Goal: Entertainment & Leisure: Browse casually

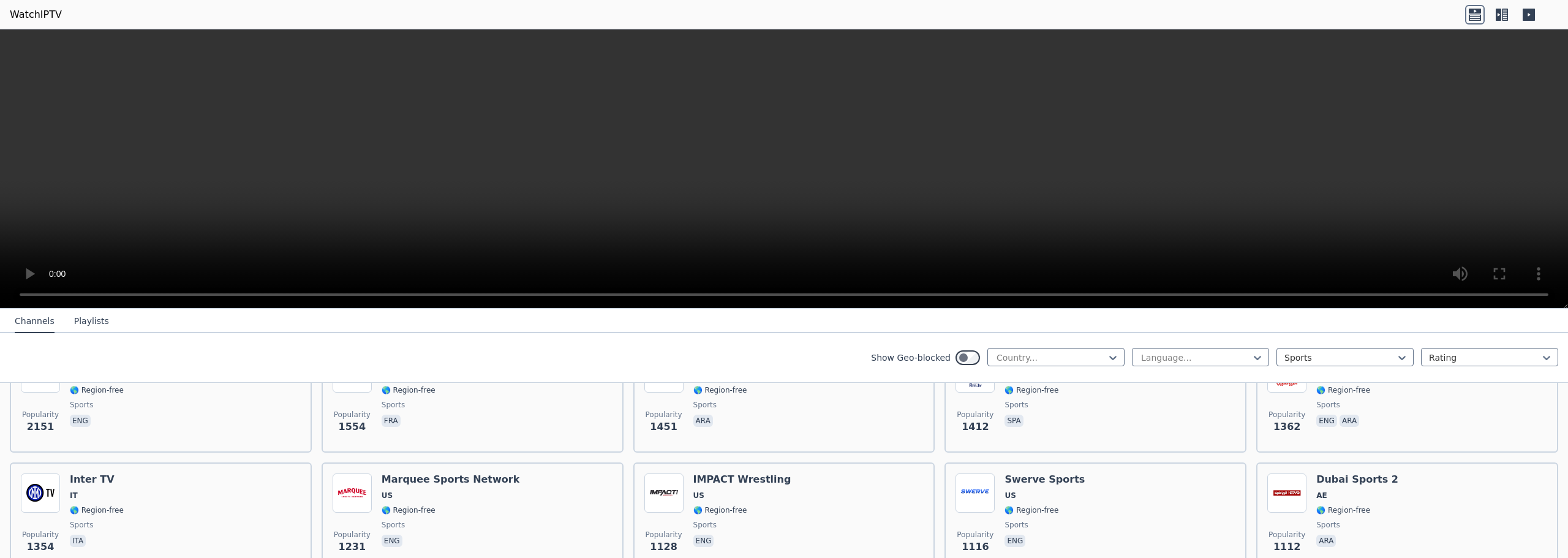
scroll to position [306, 0]
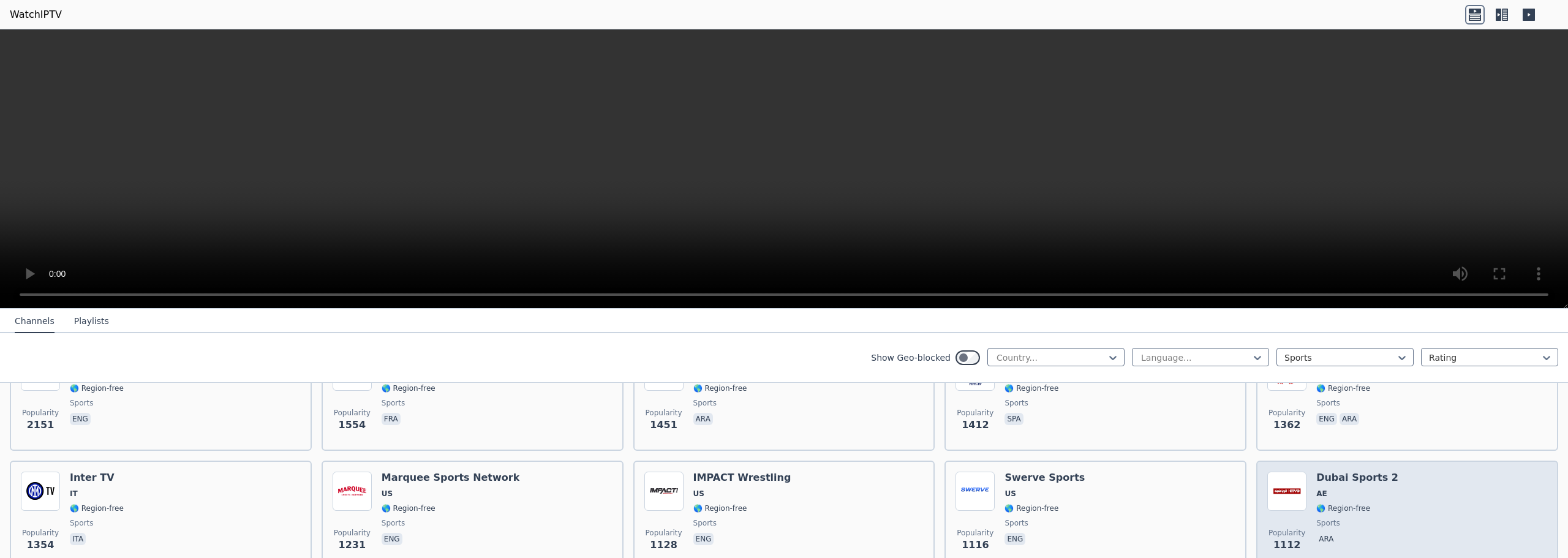
click at [1360, 472] on h6 "Dubai Sports 2" at bounding box center [1358, 477] width 82 height 12
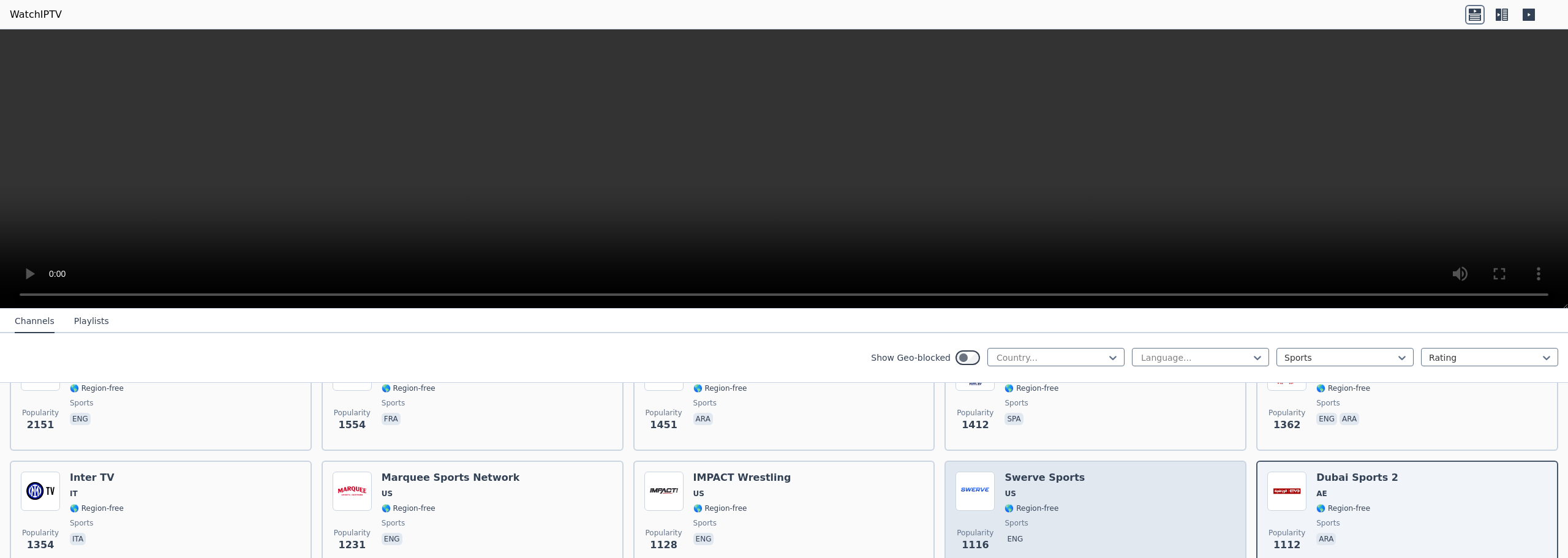
click at [1089, 488] on div "Popularity 1116 Swerve Sports US 🌎 Region-free sports eng" at bounding box center [1095, 516] width 280 height 89
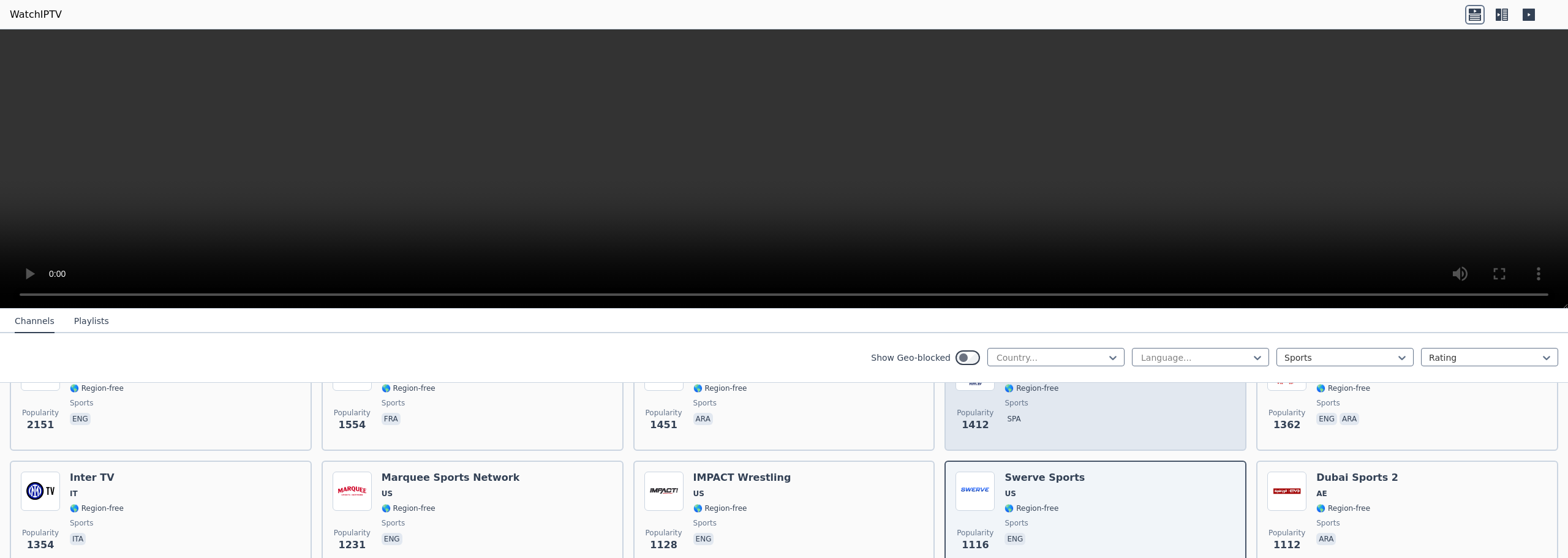
click at [1063, 413] on span "spa" at bounding box center [1046, 420] width 84 height 15
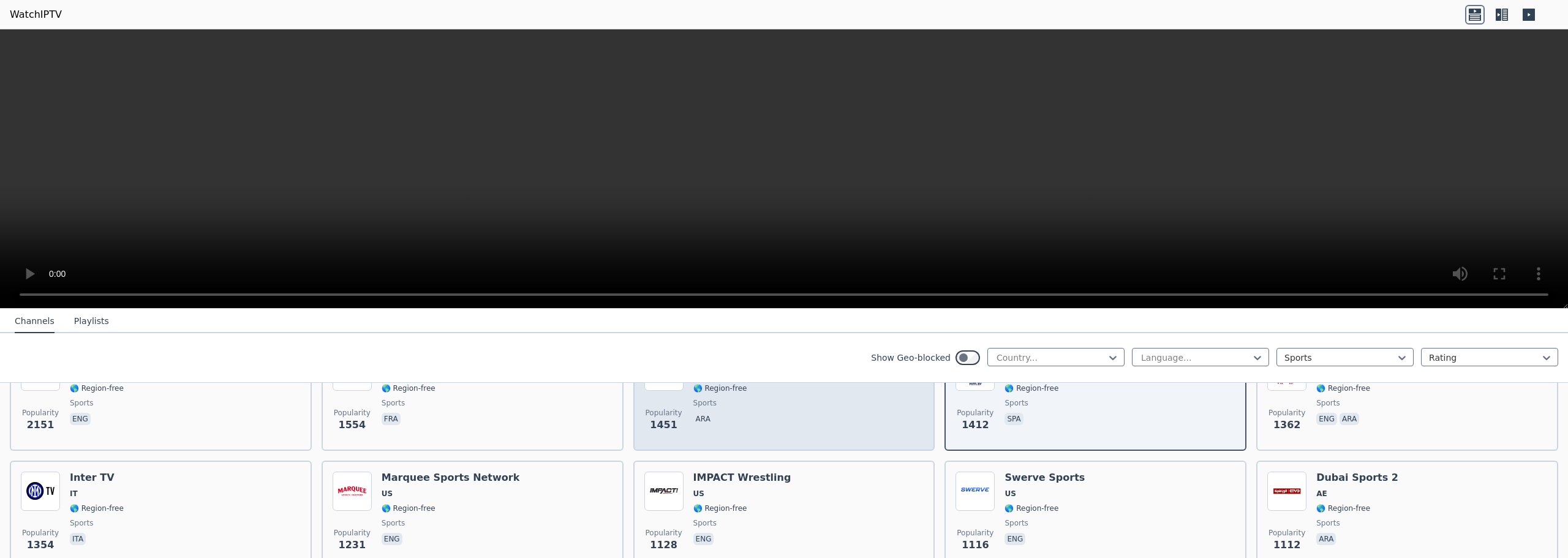
click at [755, 419] on div "Dubai Sports 3 AE 🌎 Region-free sports ara" at bounding box center [734, 395] width 82 height 89
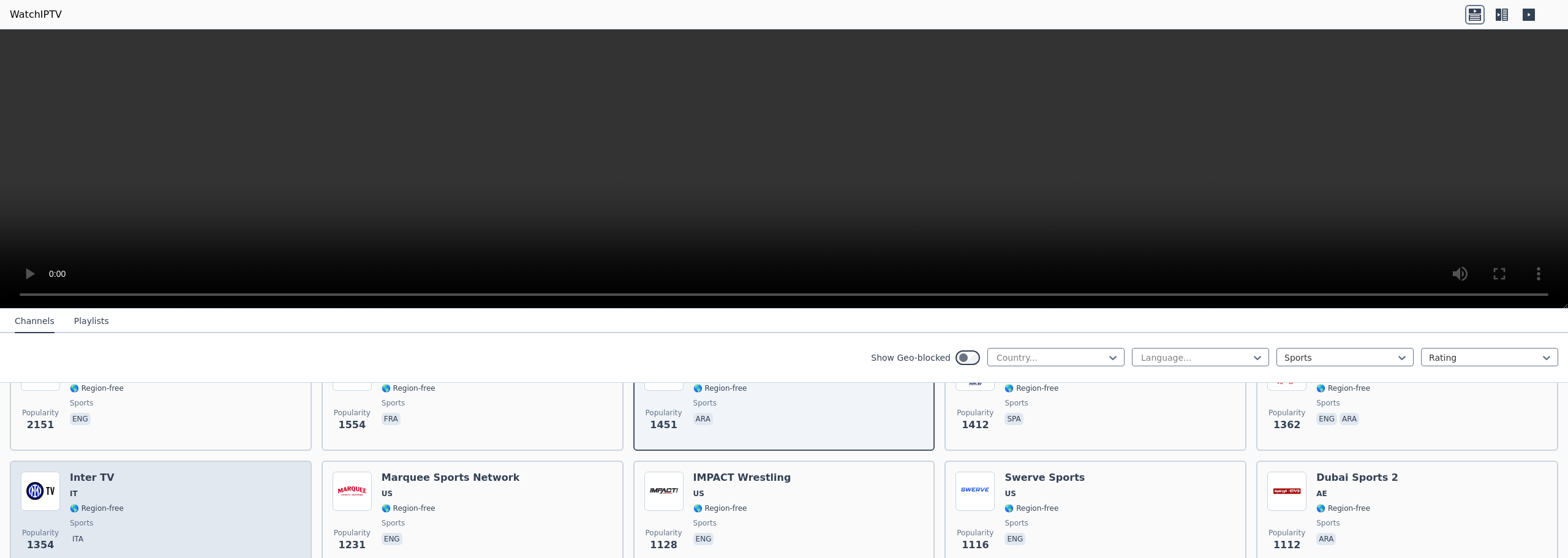
click at [289, 487] on div "Popularity 1354 Inter TV IT 🌎 Region-free sports ita" at bounding box center [160, 516] width 280 height 89
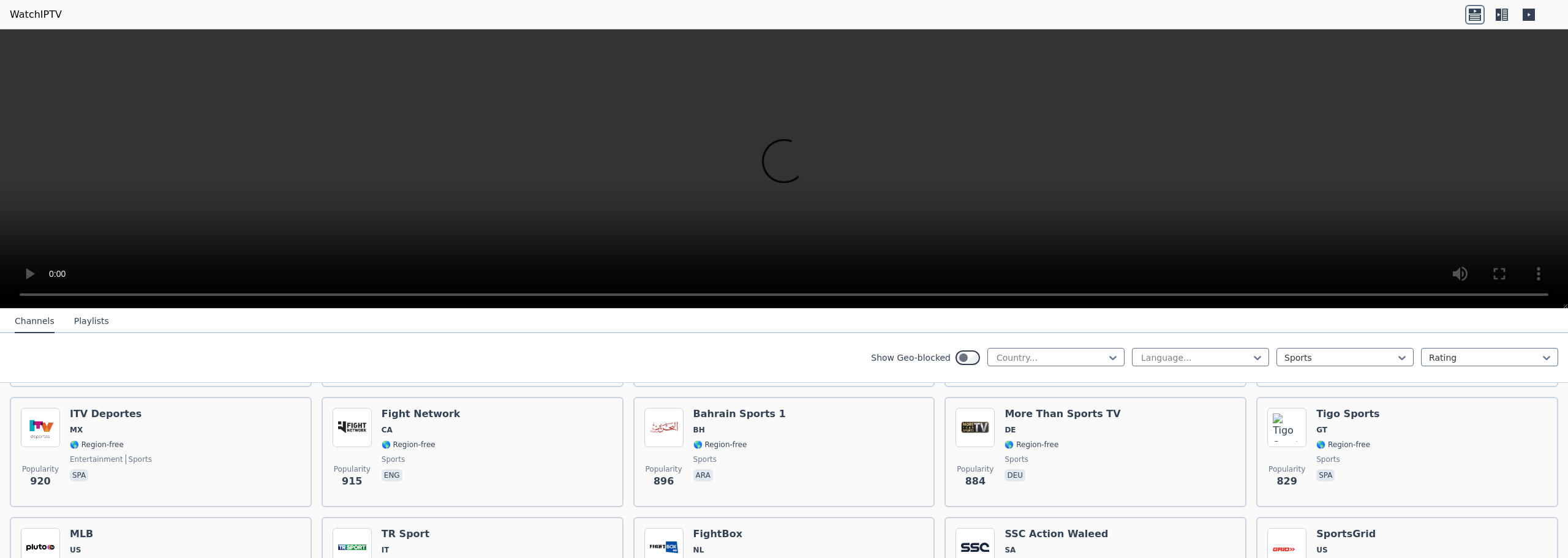
scroll to position [673, 0]
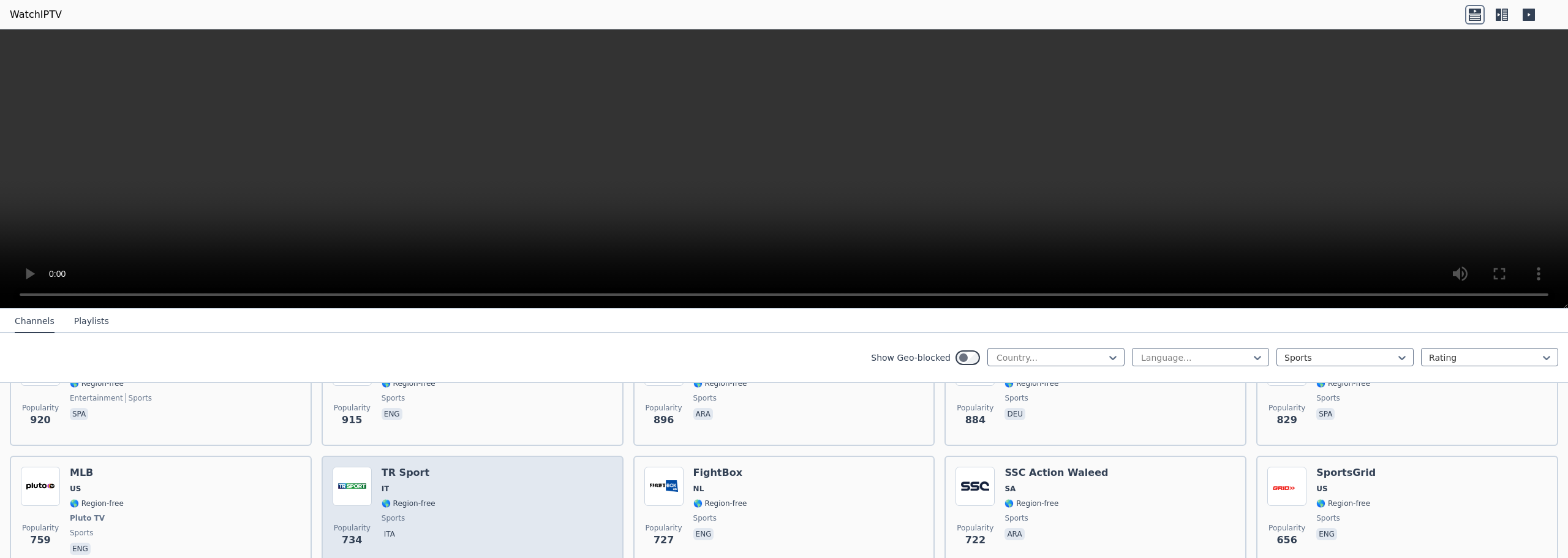
click at [484, 478] on div "Popularity 734 TR Sport IT 🌎 Region-free sports ita" at bounding box center [472, 512] width 280 height 91
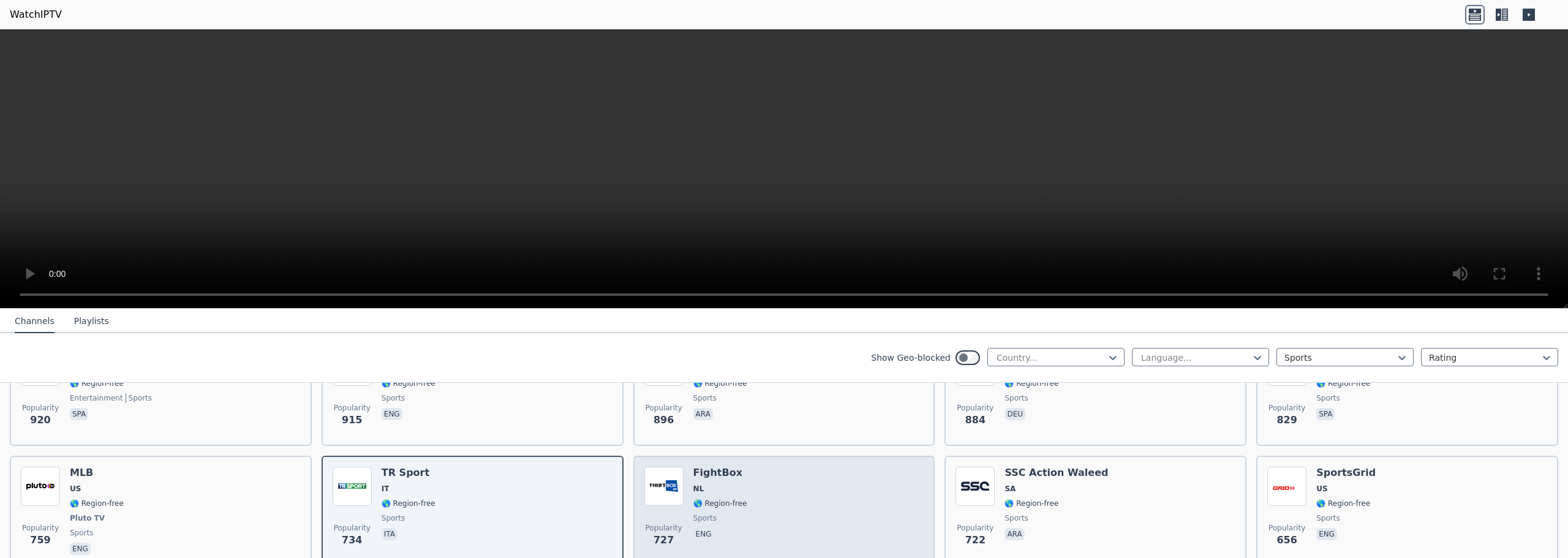
click at [836, 467] on div "Popularity 727 FightBox NL 🌎 Region-free sports eng" at bounding box center [784, 512] width 280 height 91
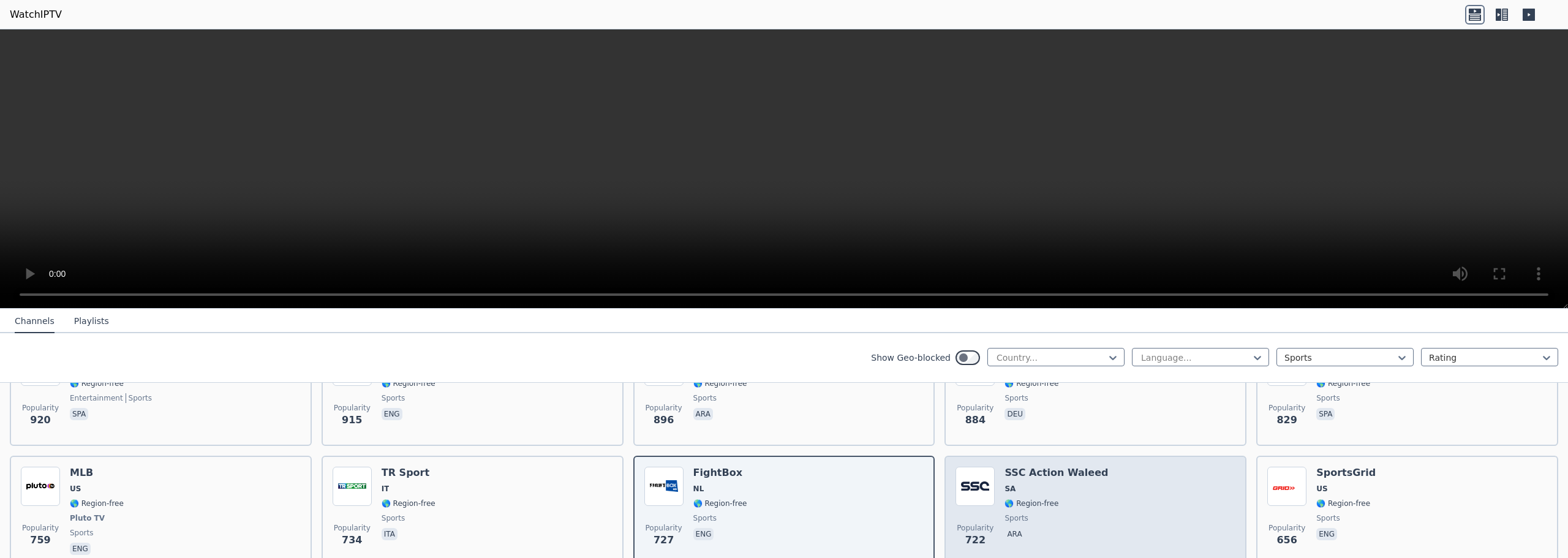
click at [1117, 472] on div "Popularity 722 SSC Action Waleed SA 🌎 Region-free sports ara" at bounding box center [1095, 512] width 280 height 91
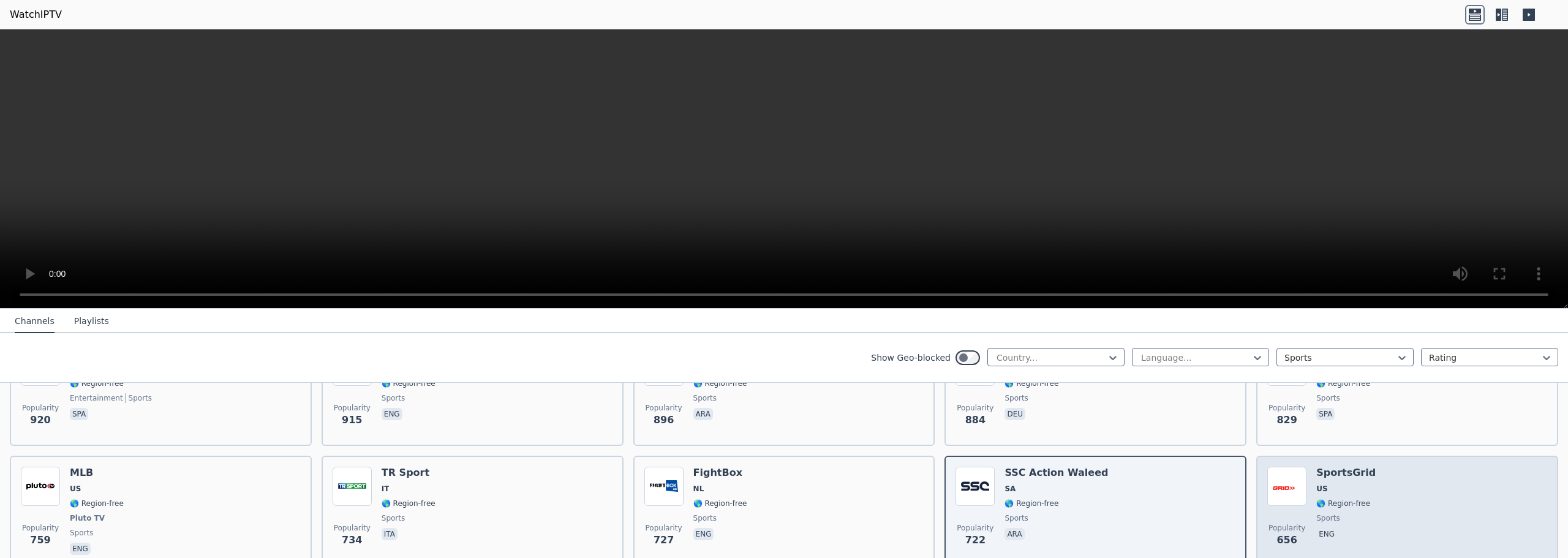
click at [1385, 478] on div "Popularity 656 SportsGrid US 🌎 Region-free sports eng" at bounding box center [1407, 512] width 280 height 91
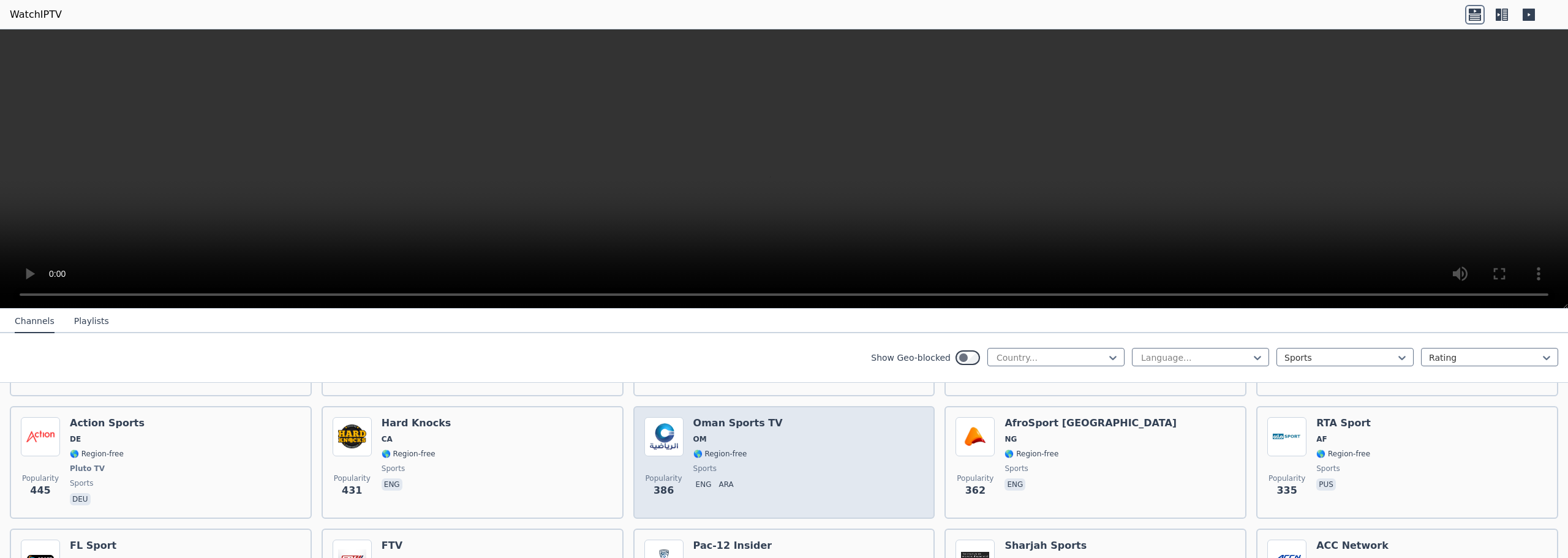
scroll to position [980, 0]
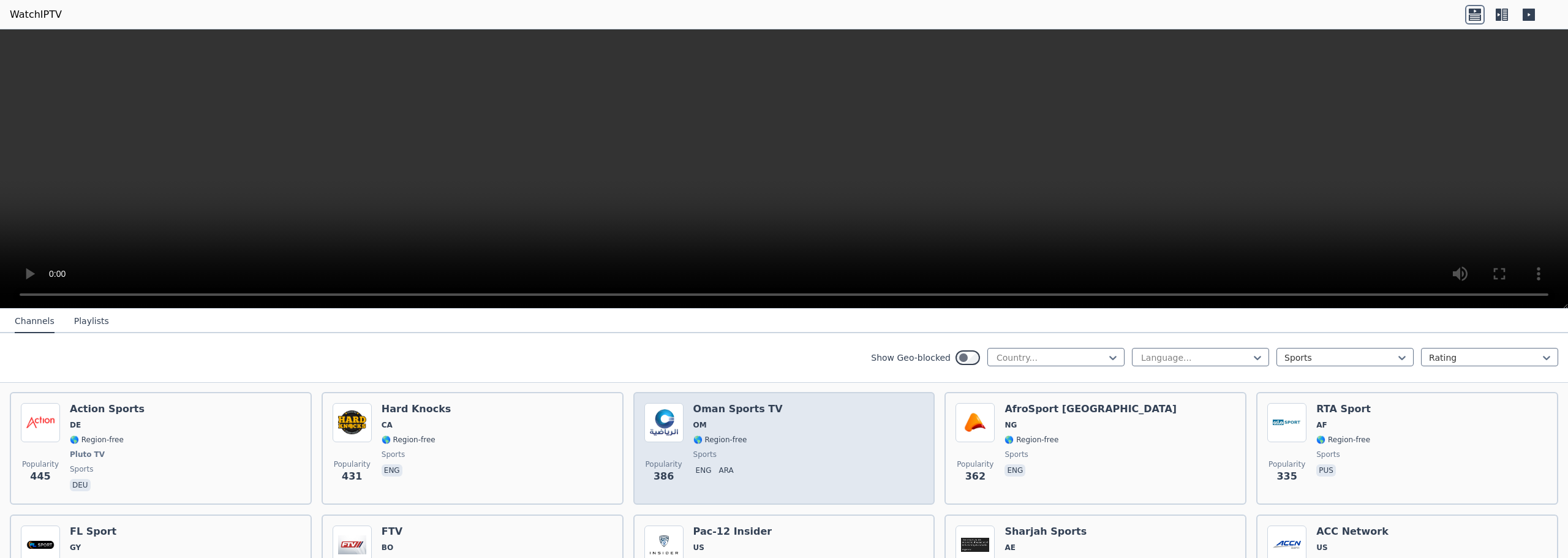
click at [792, 440] on div "Popularity 386 Oman Sports TV OM 🌎 Region-free sports eng ara" at bounding box center [784, 448] width 280 height 91
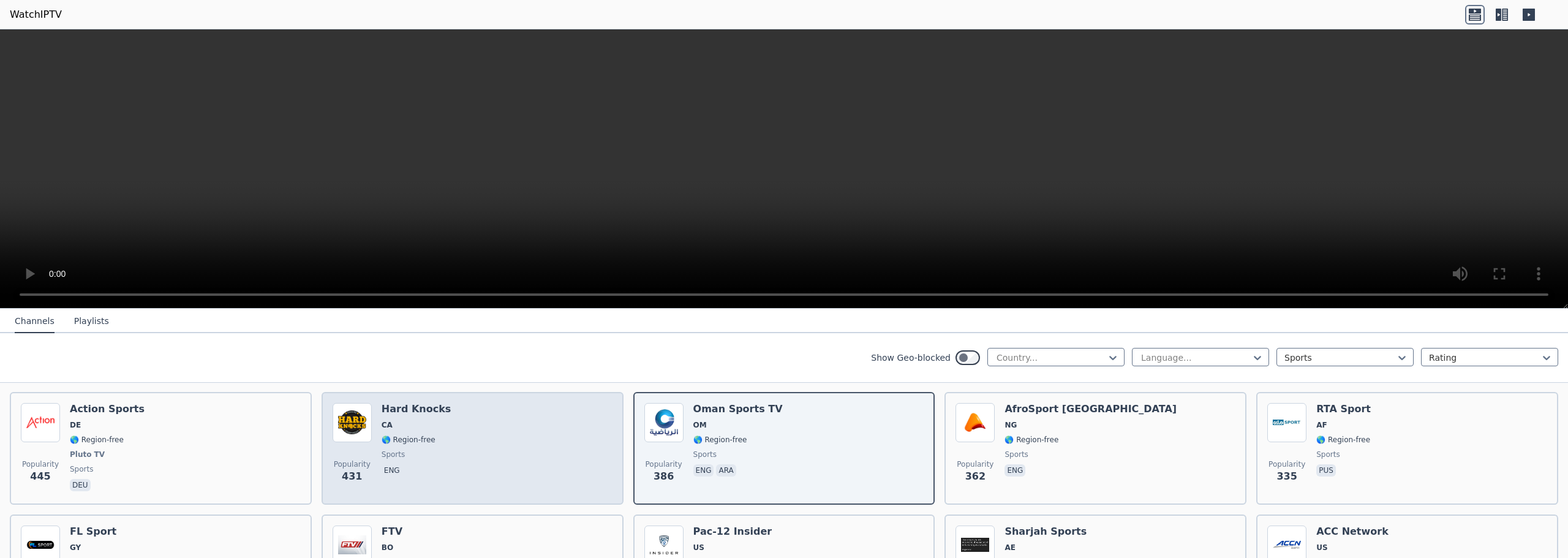
click at [559, 447] on div "Popularity 431 Hard Knocks CA 🌎 Region-free sports eng" at bounding box center [472, 448] width 280 height 91
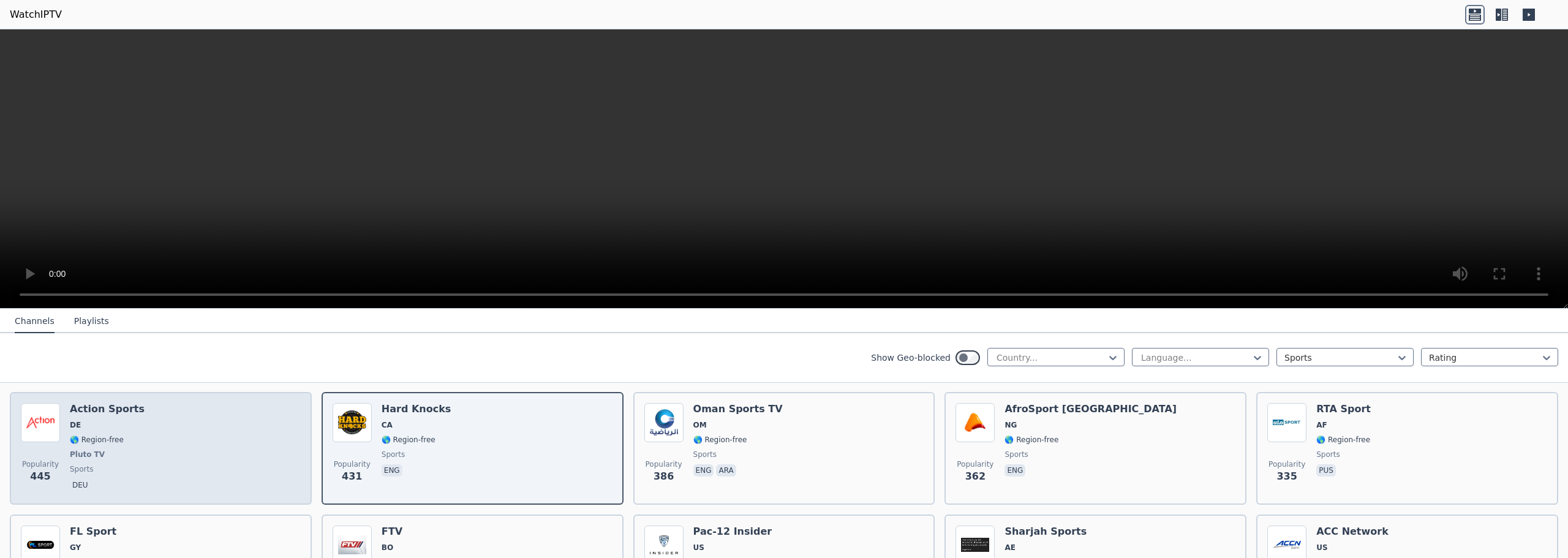
click at [186, 447] on div "Popularity 445 Action Sports DE 🌎 Region-free Pluto TV sports deu" at bounding box center [160, 448] width 280 height 91
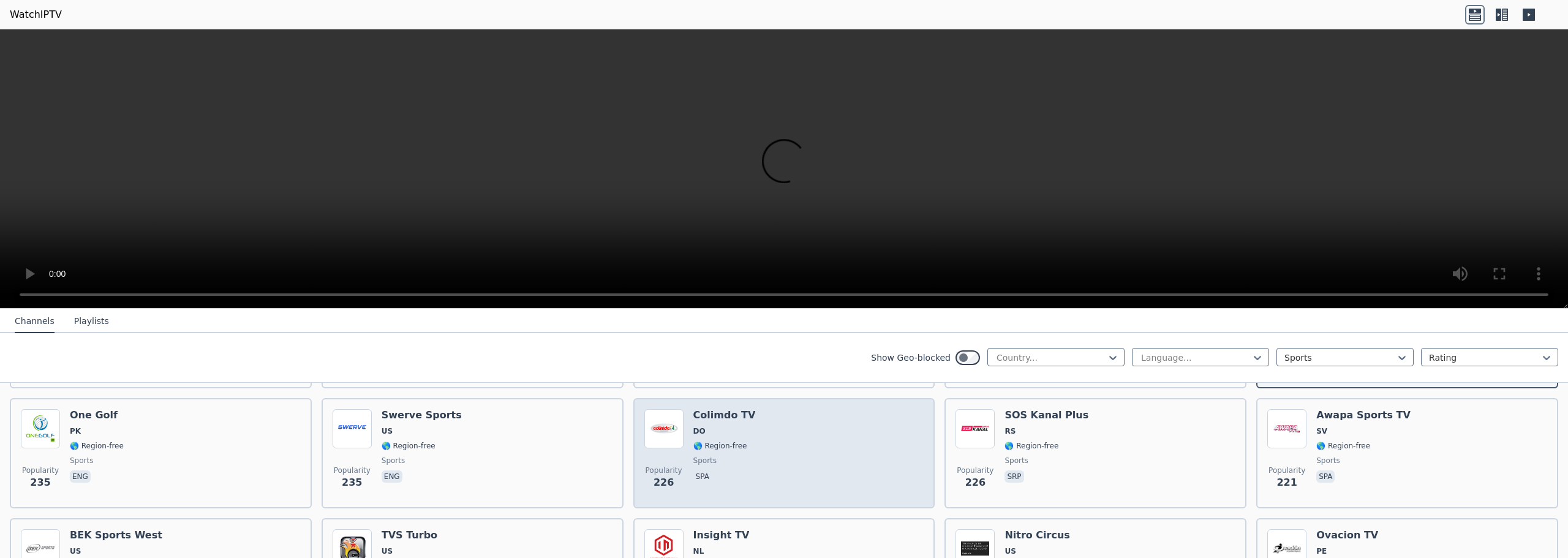
scroll to position [1225, 0]
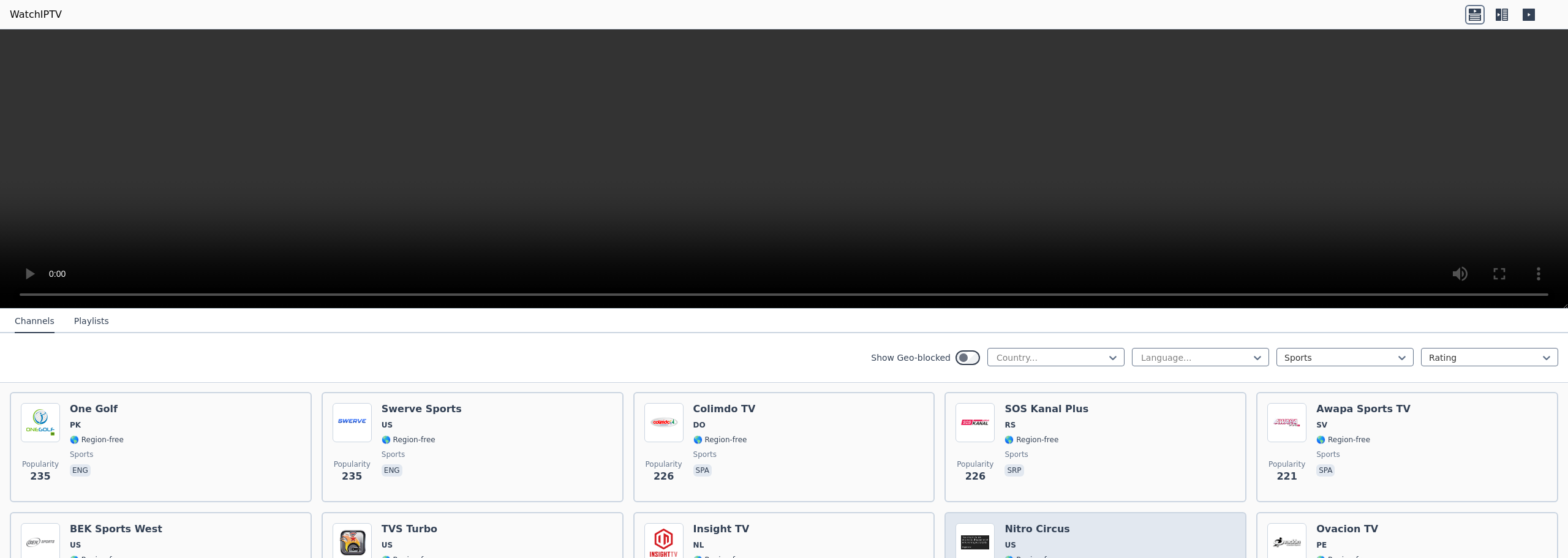
click at [1091, 523] on div "Popularity 210 Nitro Circus US 🌎 Region-free sports eng" at bounding box center [1095, 567] width 280 height 89
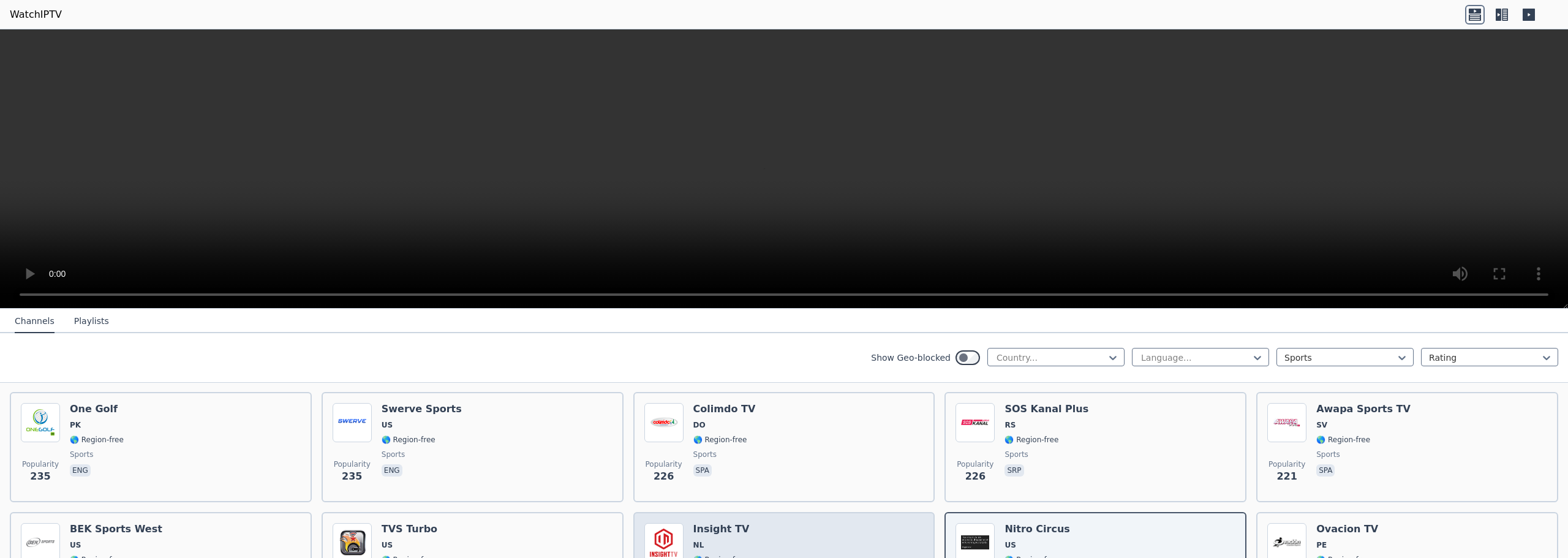
click at [792, 533] on div "Popularity 216 Insight TV NL 🌎 Region-free sports eng" at bounding box center [784, 567] width 280 height 89
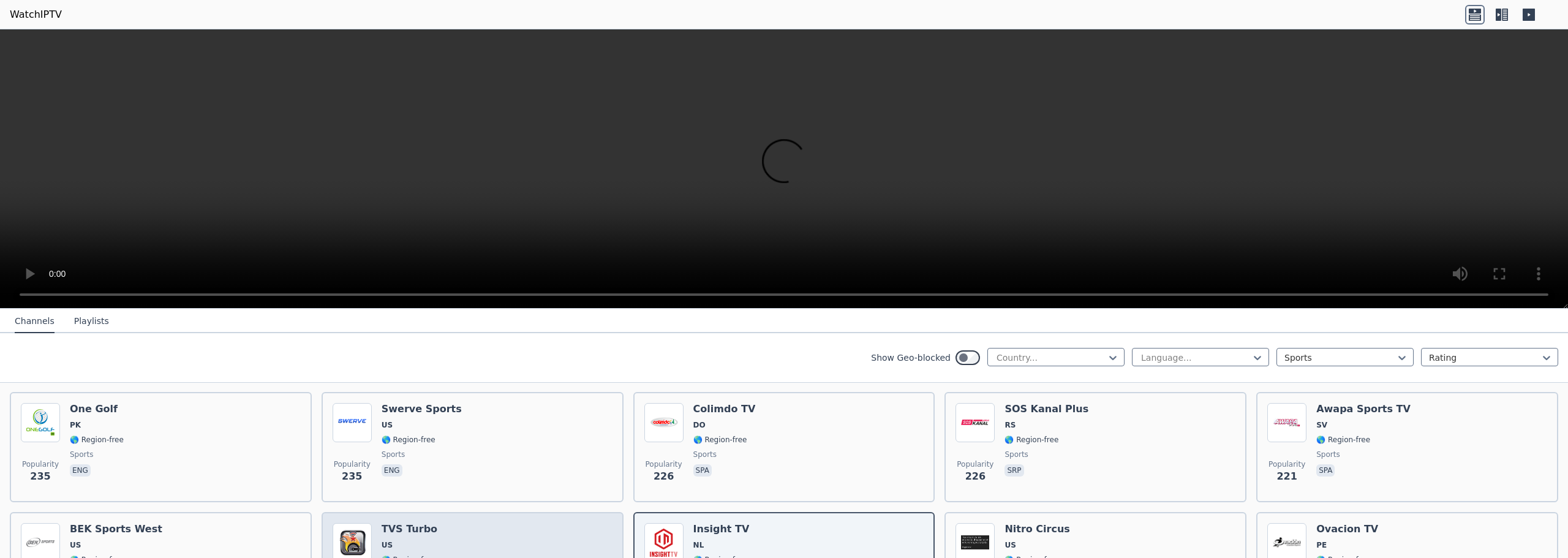
click at [479, 523] on div "Popularity 220 TVS Turbo US 🌎 Region-free sports eng" at bounding box center [472, 567] width 280 height 89
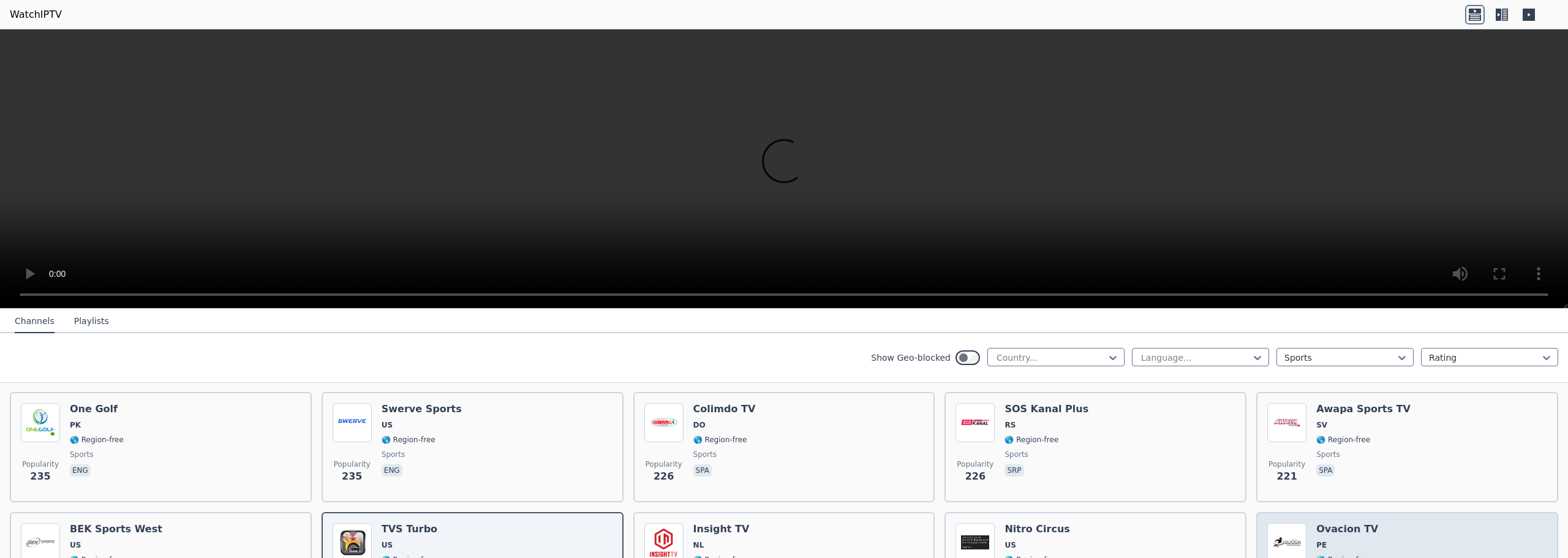
click at [1414, 526] on div "Popularity 210 Ovacion TV PE 🌎 Region-free sports spa" at bounding box center [1407, 567] width 280 height 89
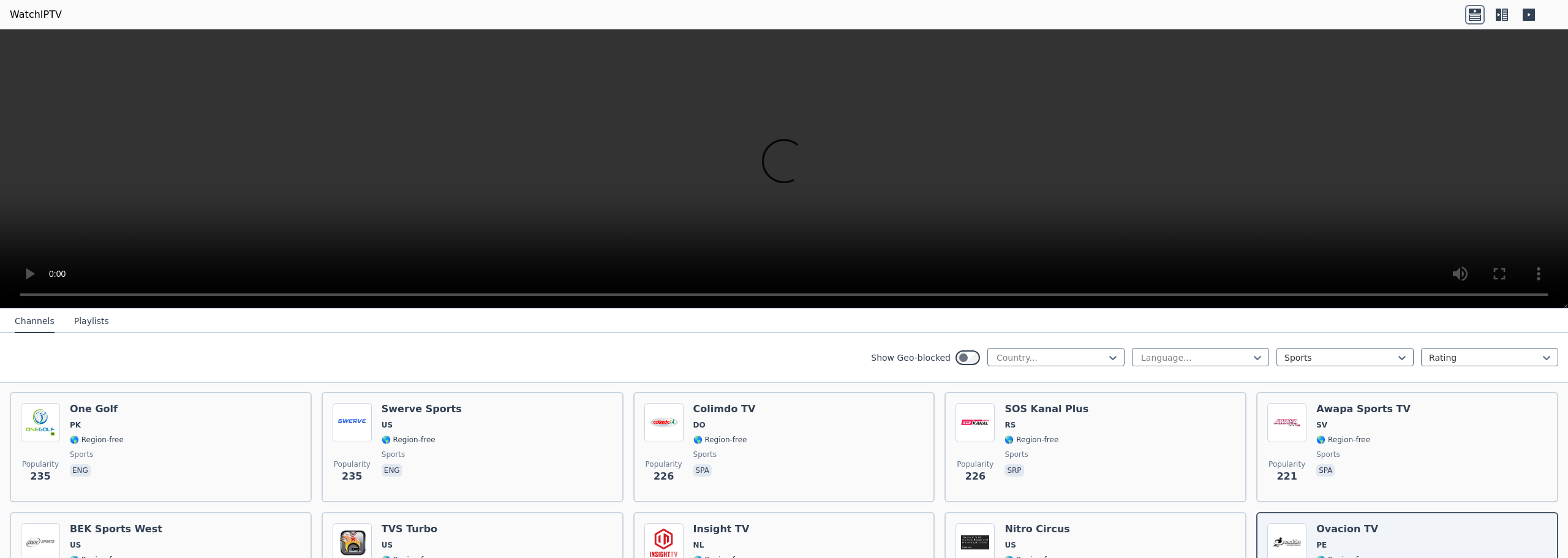
click at [945, 351] on div "Show Geo-blocked" at bounding box center [926, 358] width 109 height 20
